Goal: Task Accomplishment & Management: Use online tool/utility

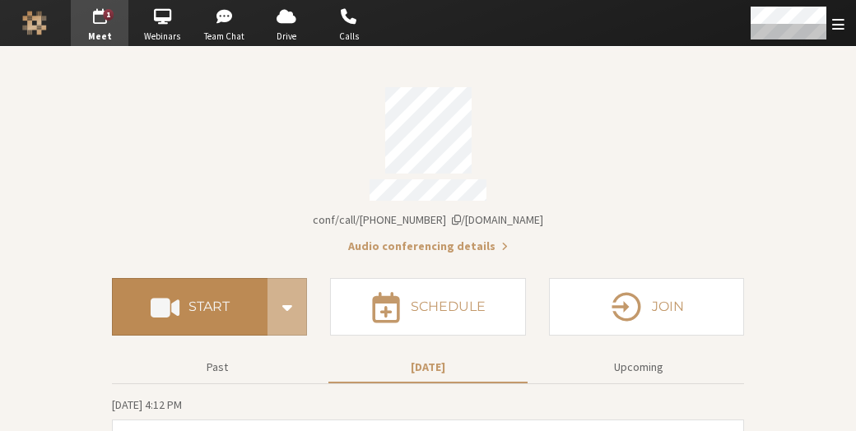
click at [196, 307] on h4 "Start" at bounding box center [208, 306] width 41 height 13
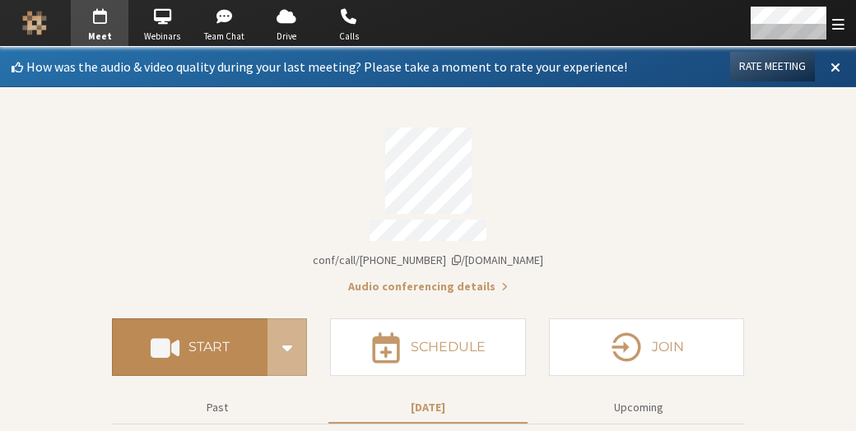
click at [254, 325] on button "Start" at bounding box center [189, 347] width 155 height 58
click at [194, 341] on h4 "Start" at bounding box center [208, 347] width 41 height 13
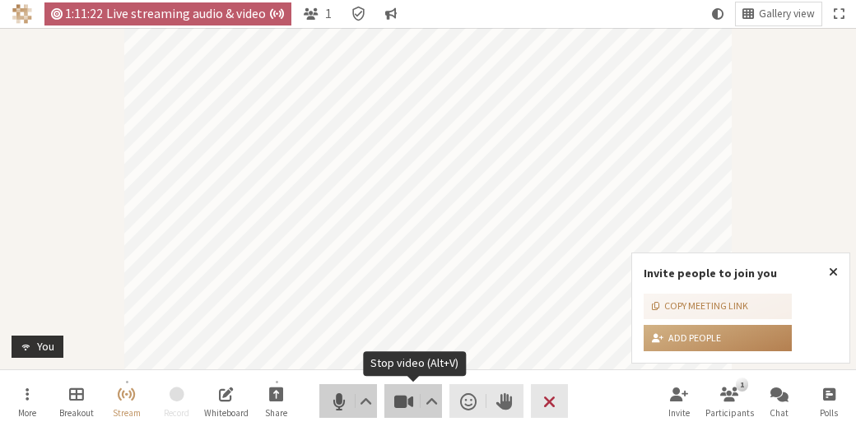
drag, startPoint x: 335, startPoint y: 411, endPoint x: 392, endPoint y: 398, distance: 58.9
click at [392, 398] on div "Audio Video Send a reaction Raise hand Leave" at bounding box center [443, 401] width 248 height 34
click at [392, 398] on span "Stop video (Alt+V)" at bounding box center [403, 401] width 23 height 23
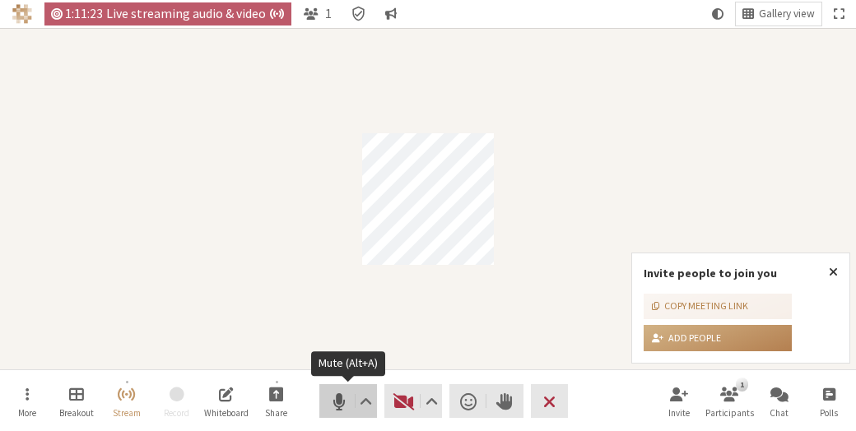
click at [329, 401] on span "Mute (Alt+A)" at bounding box center [338, 401] width 23 height 23
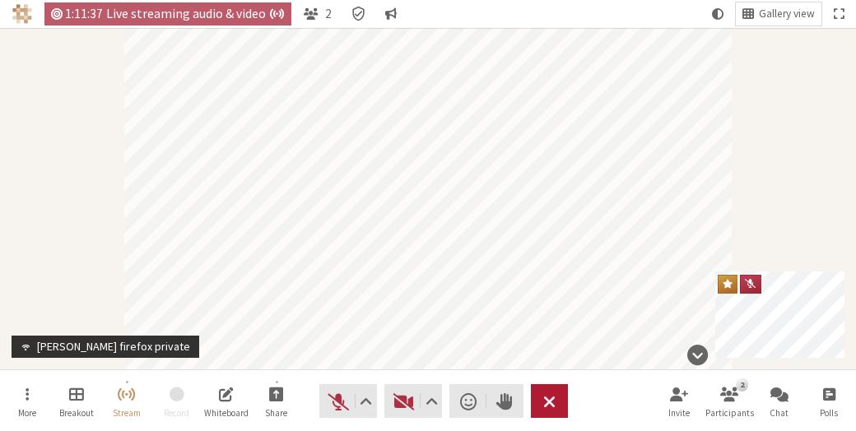
click at [537, 407] on button "Leave" at bounding box center [549, 401] width 37 height 34
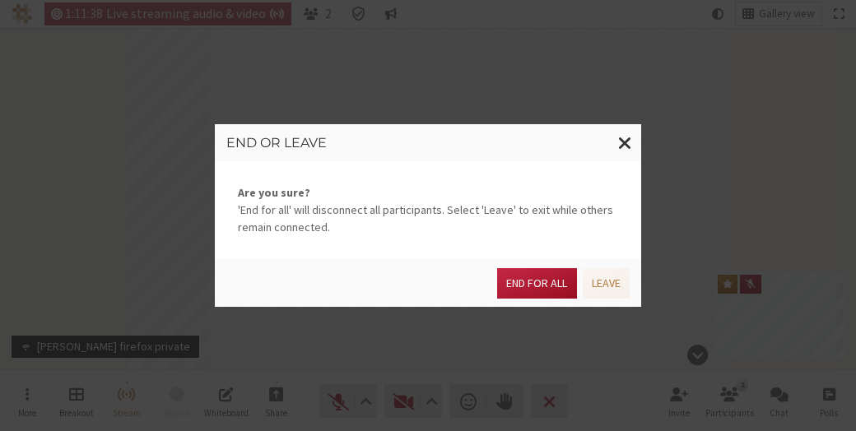
click at [541, 278] on button "End for all" at bounding box center [536, 283] width 79 height 30
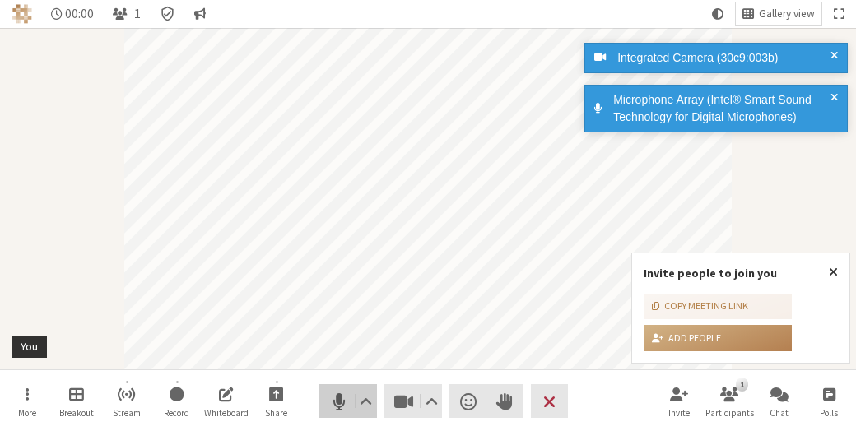
click at [329, 387] on button "Audio" at bounding box center [348, 401] width 58 height 34
click at [408, 390] on span "Stop video (Alt+V)" at bounding box center [403, 401] width 23 height 23
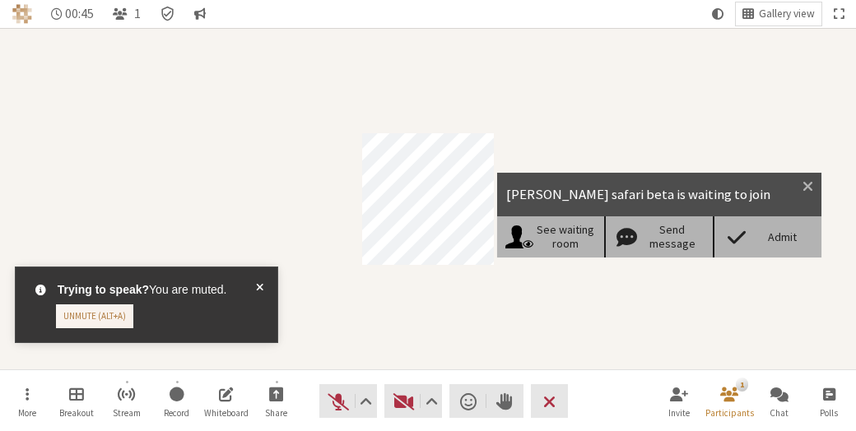
click at [731, 226] on span at bounding box center [736, 236] width 29 height 23
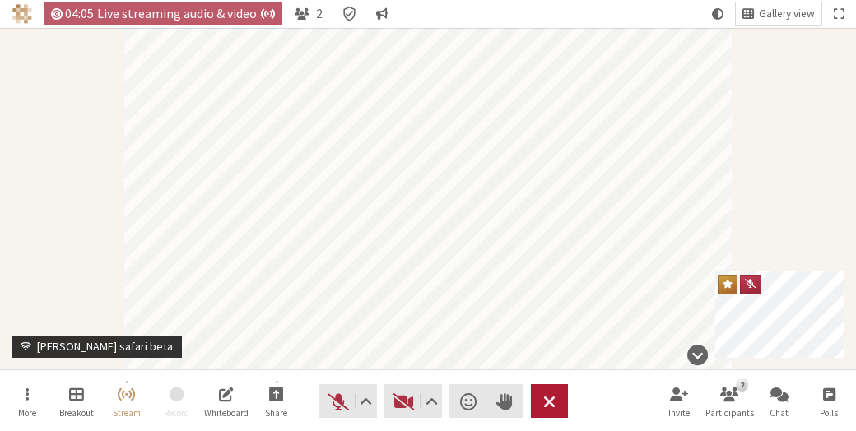
click at [548, 390] on span "End or leave meeting" at bounding box center [549, 401] width 12 height 23
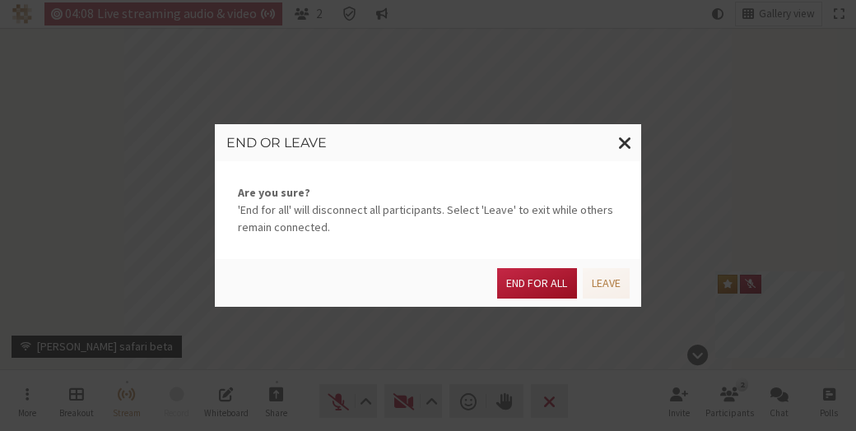
click at [548, 277] on button "End for all" at bounding box center [536, 283] width 79 height 30
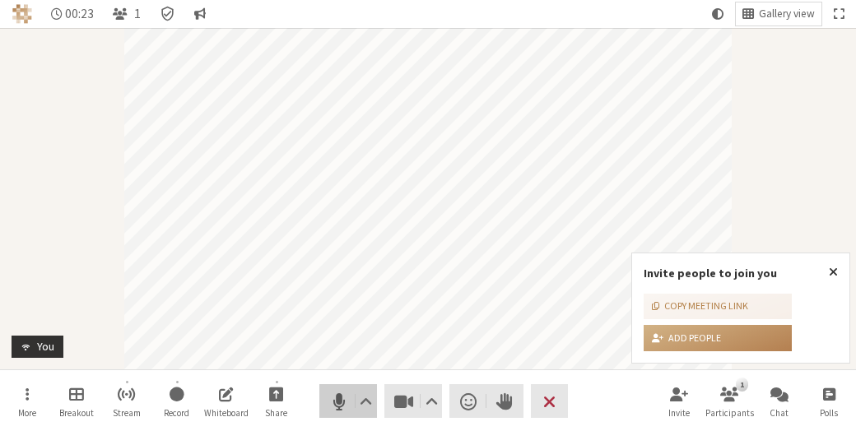
click at [334, 402] on span "Mute (Alt+A)" at bounding box center [338, 401] width 23 height 23
click at [403, 397] on span "Stop video (Alt+V)" at bounding box center [403, 401] width 23 height 23
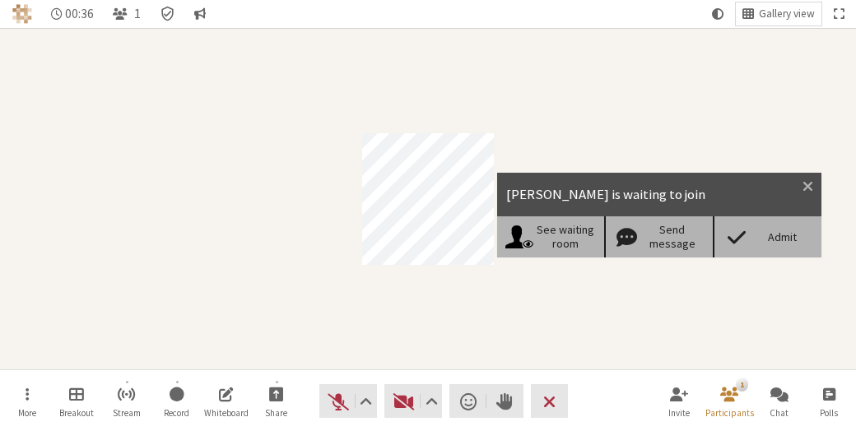
click at [791, 244] on div "Admit" at bounding box center [766, 236] width 109 height 41
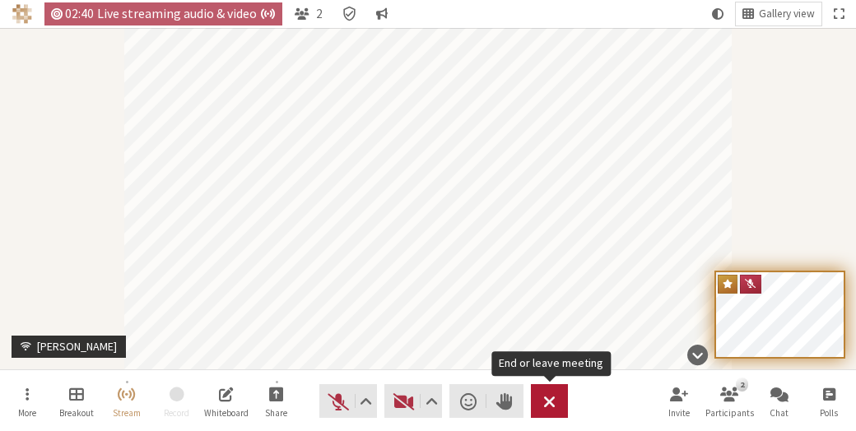
click at [534, 392] on button "Leave" at bounding box center [549, 401] width 37 height 34
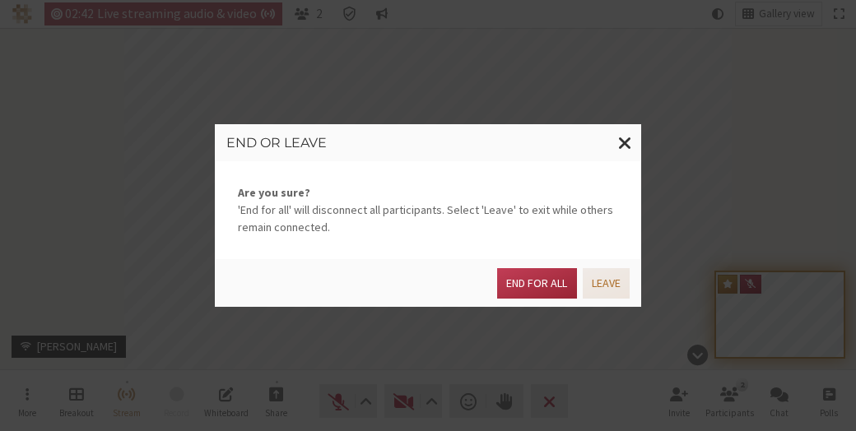
click at [601, 278] on button "Leave" at bounding box center [605, 283] width 47 height 30
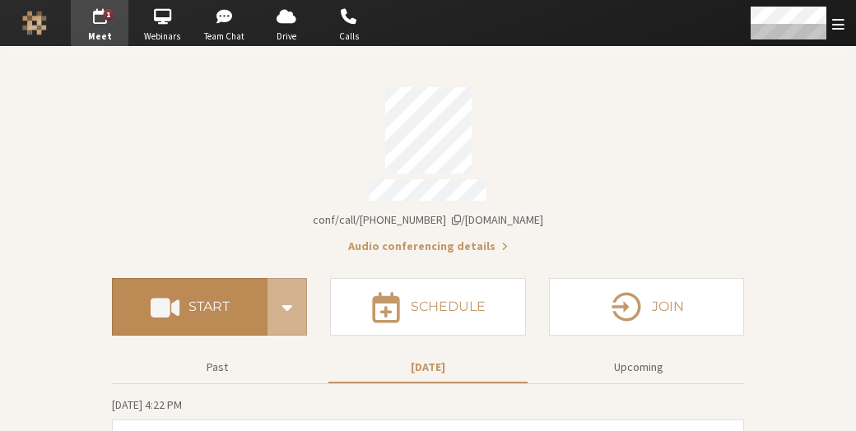
click at [220, 300] on h4 "Start" at bounding box center [208, 306] width 41 height 13
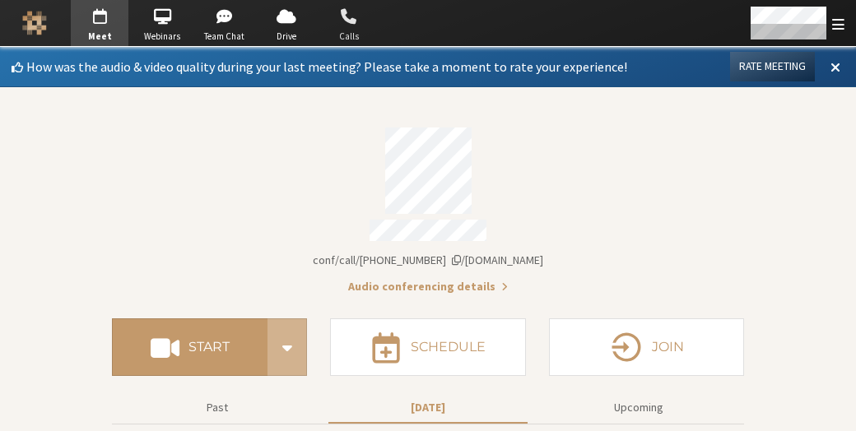
click at [358, 23] on span "button" at bounding box center [349, 16] width 58 height 26
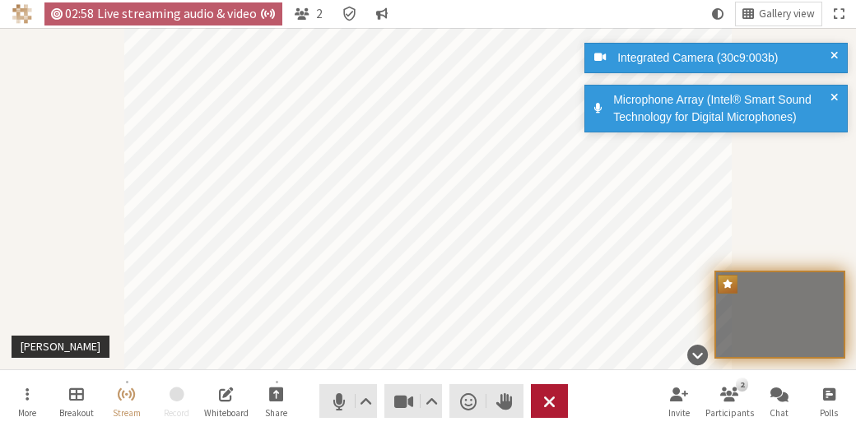
click at [549, 387] on button "Leave" at bounding box center [549, 401] width 37 height 34
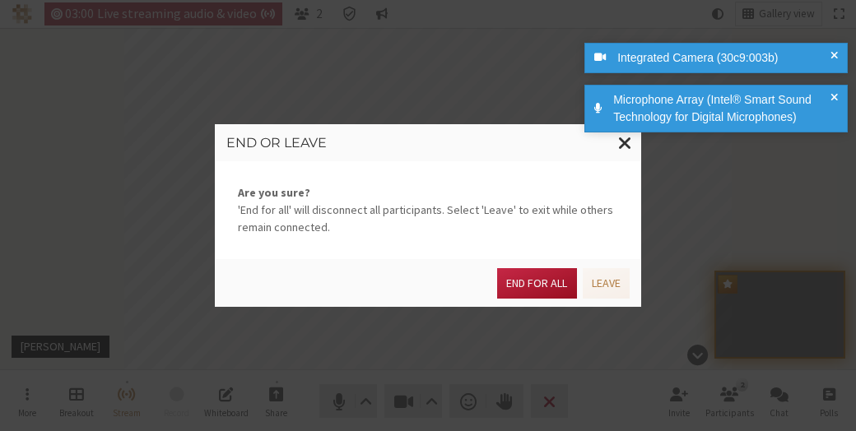
click at [545, 290] on button "End for all" at bounding box center [536, 283] width 79 height 30
